Goal: Task Accomplishment & Management: Use online tool/utility

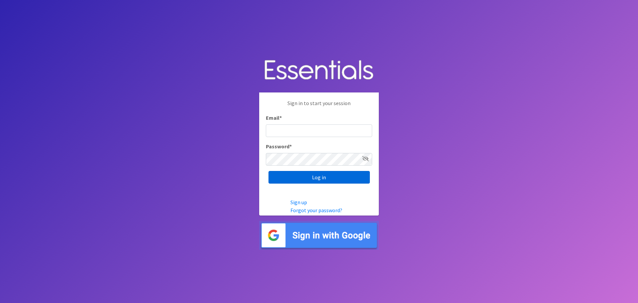
type input "[EMAIL_ADDRESS][DOMAIN_NAME]"
click at [294, 179] on input "Log in" at bounding box center [318, 177] width 101 height 13
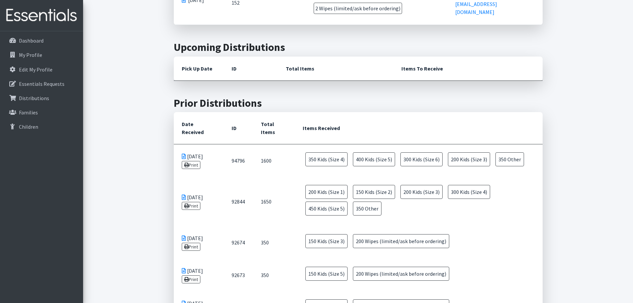
scroll to position [266, 0]
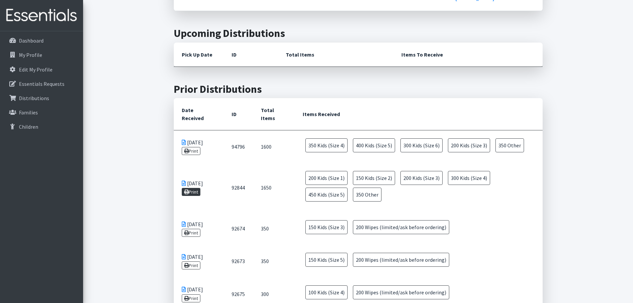
click at [194, 188] on link "Print" at bounding box center [191, 192] width 19 height 8
click at [195, 147] on link "Print" at bounding box center [191, 151] width 19 height 8
click at [189, 229] on link "Print" at bounding box center [191, 233] width 19 height 8
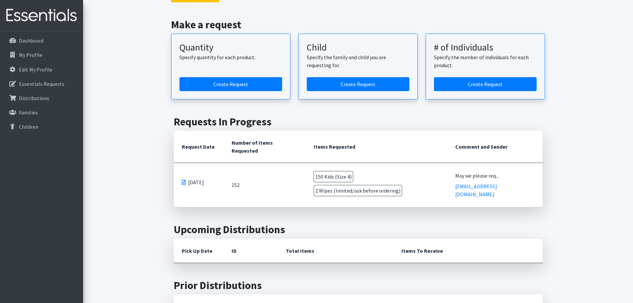
scroll to position [66, 0]
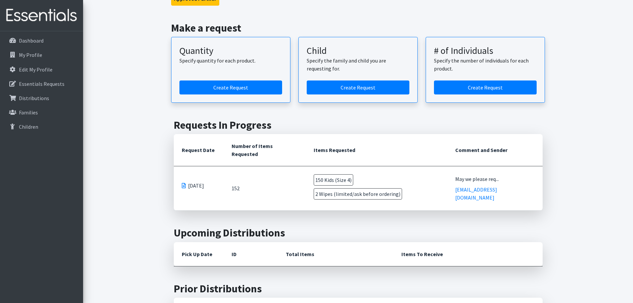
click at [182, 183] on span at bounding box center [184, 185] width 4 height 5
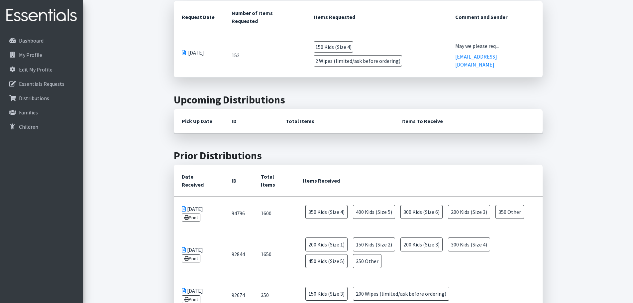
scroll to position [266, 0]
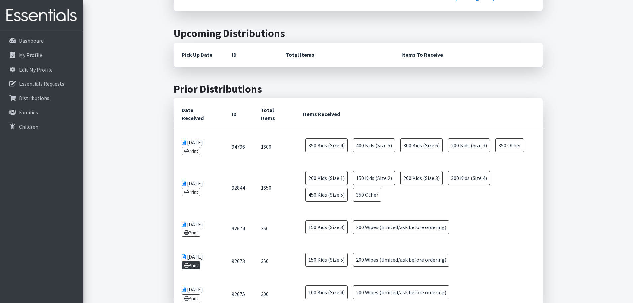
click at [193, 261] on link "Print" at bounding box center [191, 265] width 19 height 8
click at [198, 294] on link "Print" at bounding box center [191, 298] width 19 height 8
